Goal: Task Accomplishment & Management: Use online tool/utility

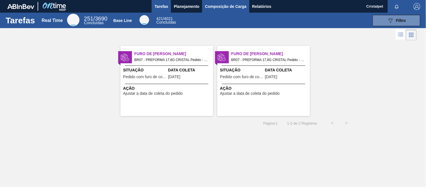
click at [225, 6] on span "Composição de Carga" at bounding box center [226, 6] width 42 height 7
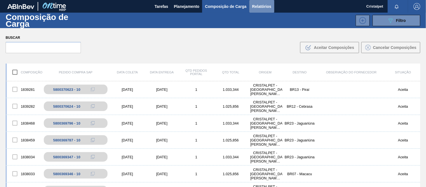
click at [264, 6] on span "Relatórios" at bounding box center [261, 6] width 19 height 7
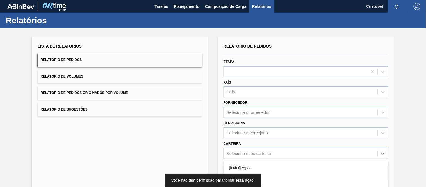
scroll to position [60, 0]
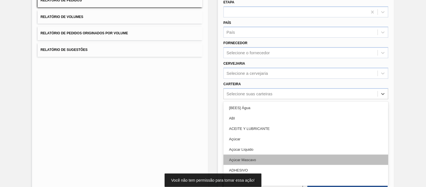
drag, startPoint x: 235, startPoint y: 154, endPoint x: 237, endPoint y: 154, distance: 2.9
click at [237, 99] on div "option Açúcar Mascavo focused, 6 of 101. 101 results available. Use Up and Down…" at bounding box center [305, 93] width 165 height 11
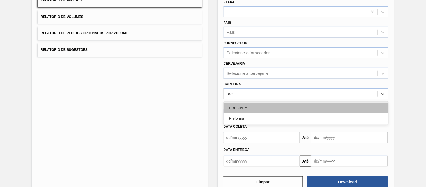
type input "pref"
click at [245, 109] on div "Preforma" at bounding box center [305, 107] width 165 height 10
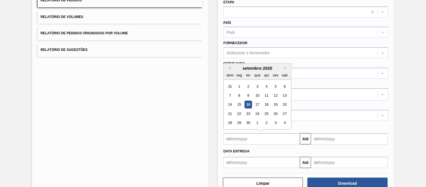
drag, startPoint x: 239, startPoint y: 132, endPoint x: 242, endPoint y: 135, distance: 3.6
click at [239, 133] on input "text" at bounding box center [261, 138] width 76 height 11
click at [241, 84] on div "1" at bounding box center [240, 87] width 8 height 8
type input "[DATE]"
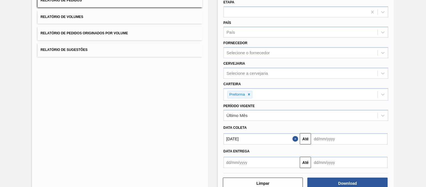
click at [315, 139] on input "text" at bounding box center [349, 138] width 76 height 11
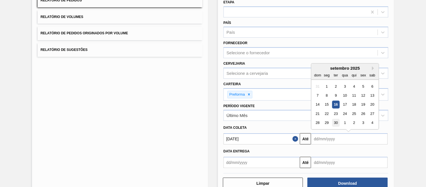
click at [338, 121] on div "30" at bounding box center [336, 123] width 8 height 8
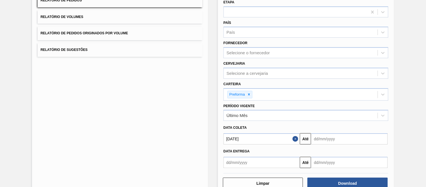
type input "[DATE]"
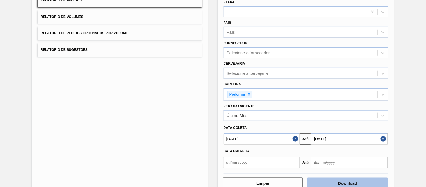
click at [344, 183] on button "Download" at bounding box center [347, 182] width 80 height 11
